Goal: Check status: Check status

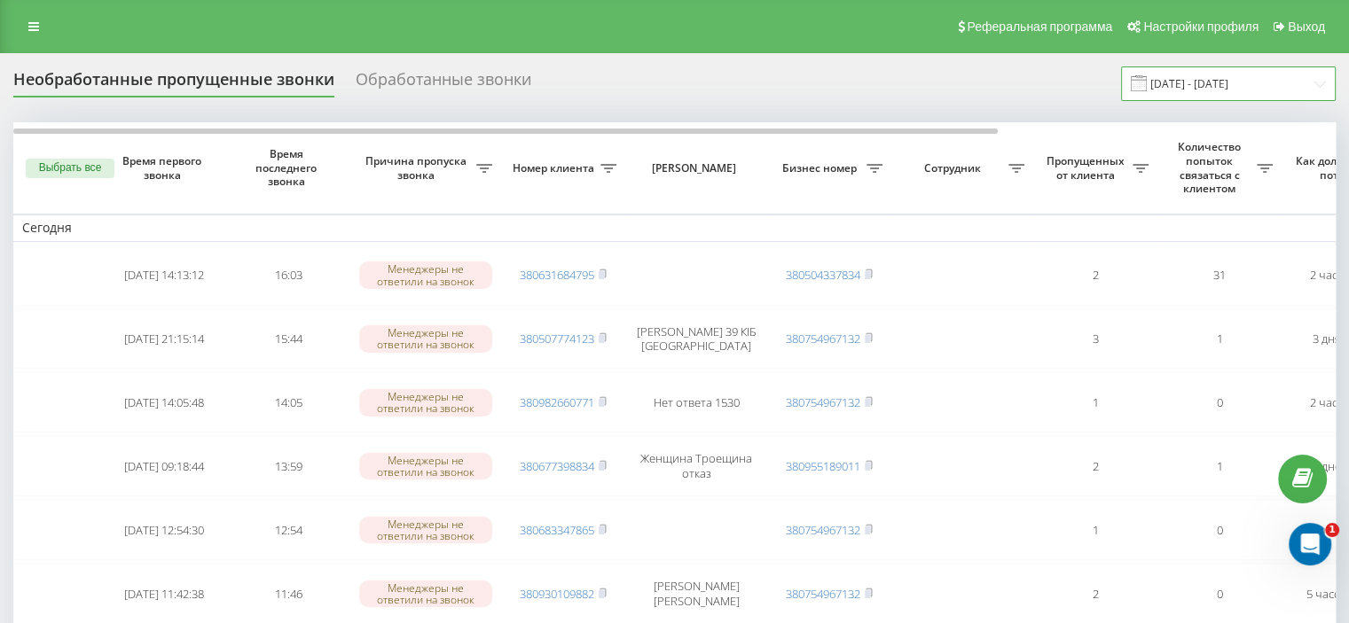
click at [1238, 83] on input "[DATE] - [DATE]" at bounding box center [1228, 83] width 215 height 35
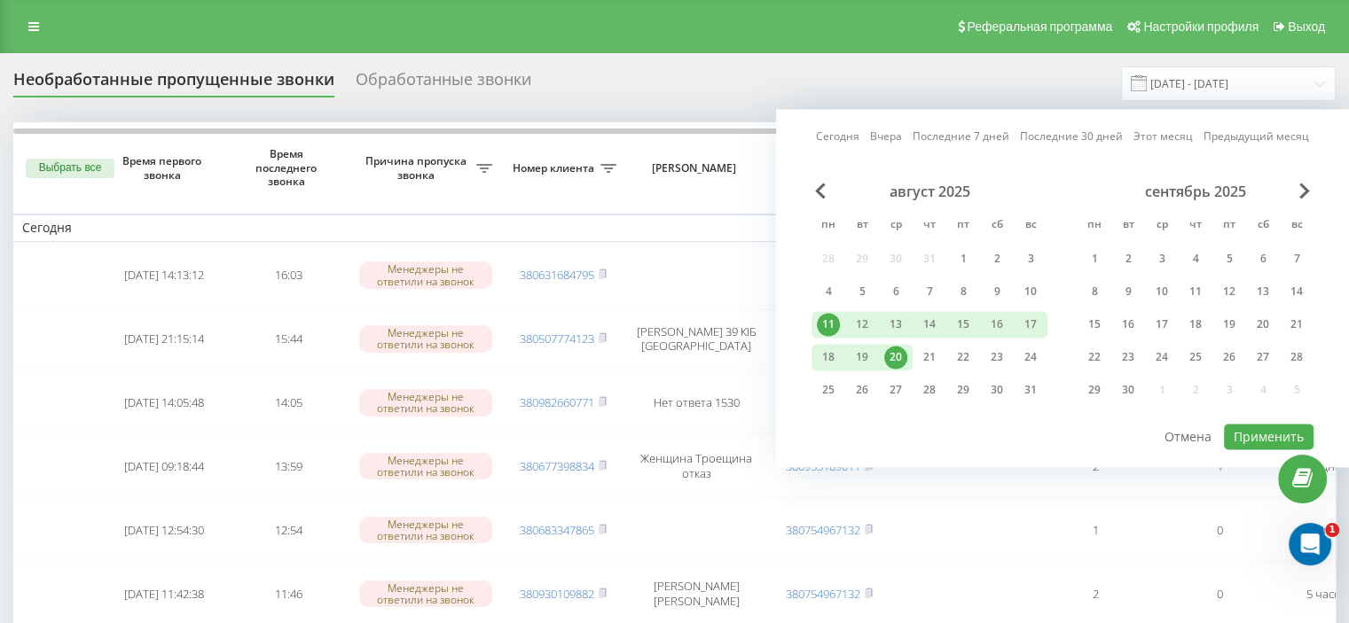
click at [830, 322] on div "11" at bounding box center [828, 324] width 23 height 23
click at [895, 350] on div "20" at bounding box center [895, 357] width 23 height 23
click at [1248, 431] on button "Применить" at bounding box center [1269, 437] width 90 height 26
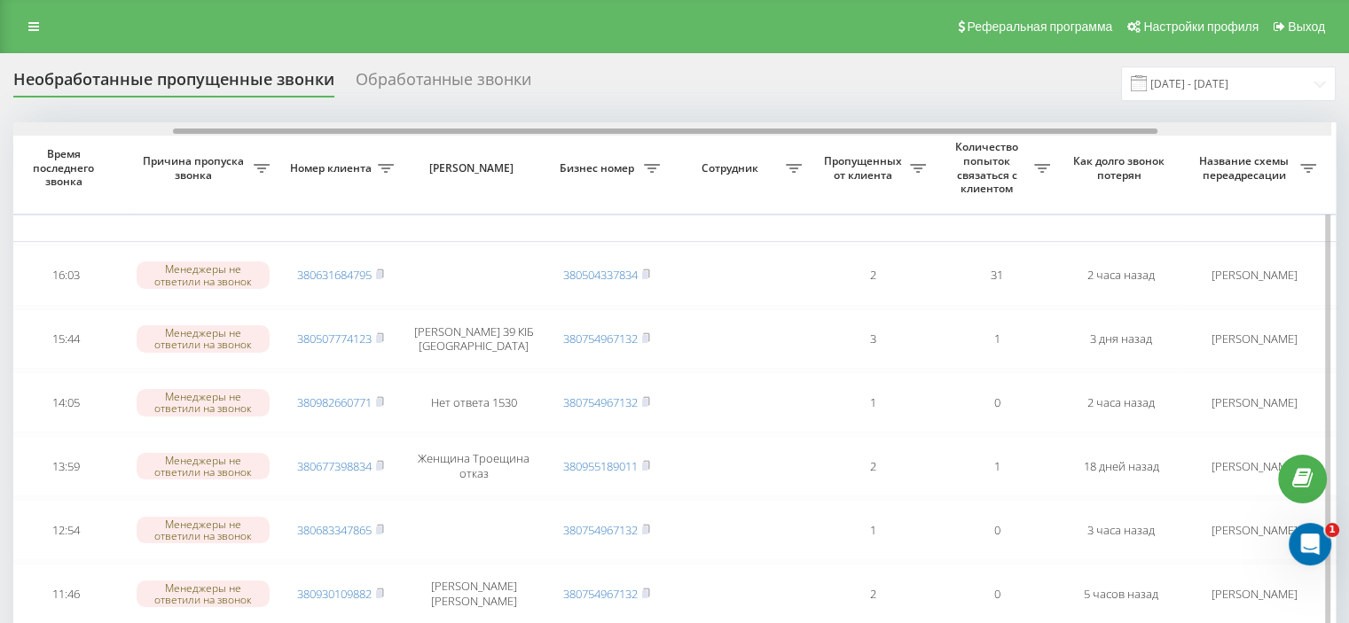
scroll to position [0, 226]
drag, startPoint x: 628, startPoint y: 129, endPoint x: 796, endPoint y: 132, distance: 168.5
click at [796, 132] on div at bounding box center [674, 131] width 984 height 5
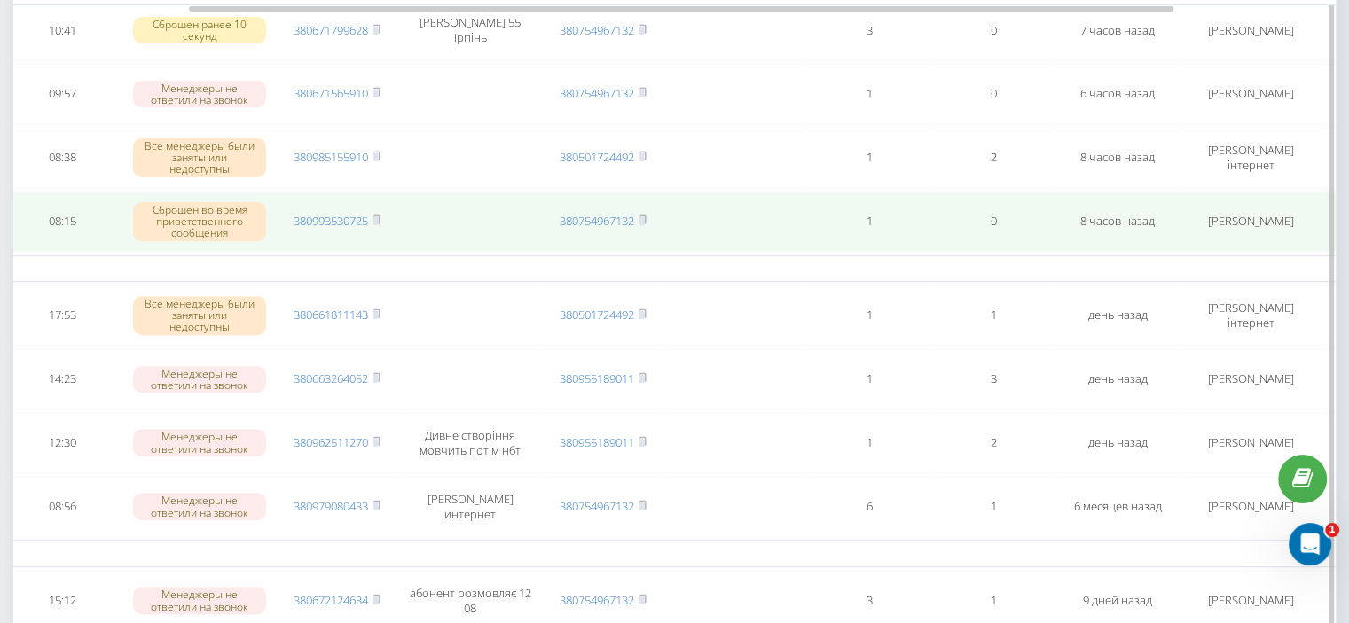
scroll to position [539, 0]
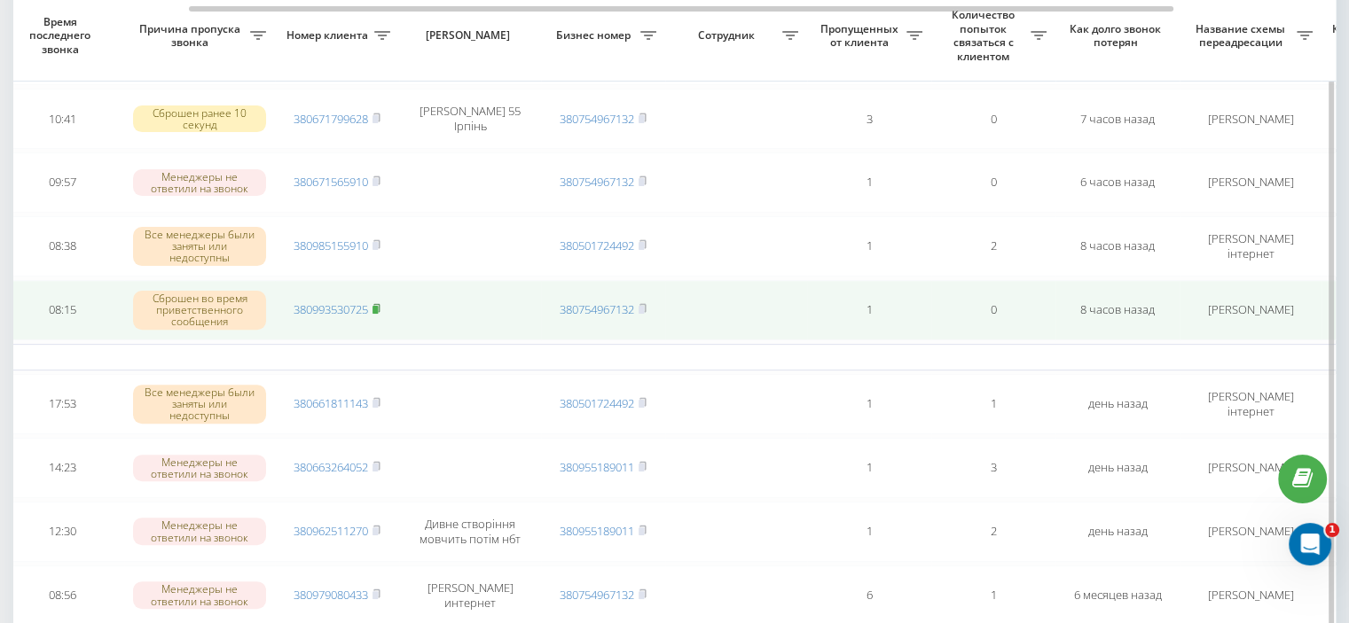
click at [373, 304] on icon at bounding box center [376, 308] width 8 height 11
